Goal: Check status: Check status

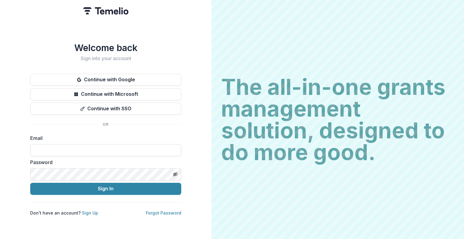
click at [146, 146] on input at bounding box center [105, 150] width 151 height 12
type input "**********"
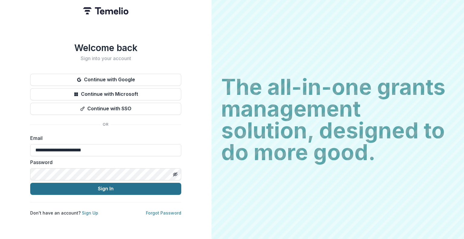
click at [113, 186] on button "Sign In" at bounding box center [105, 189] width 151 height 12
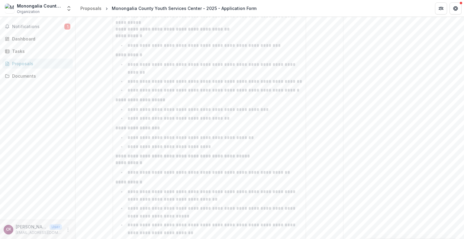
scroll to position [1909, 0]
